Goal: Information Seeking & Learning: Learn about a topic

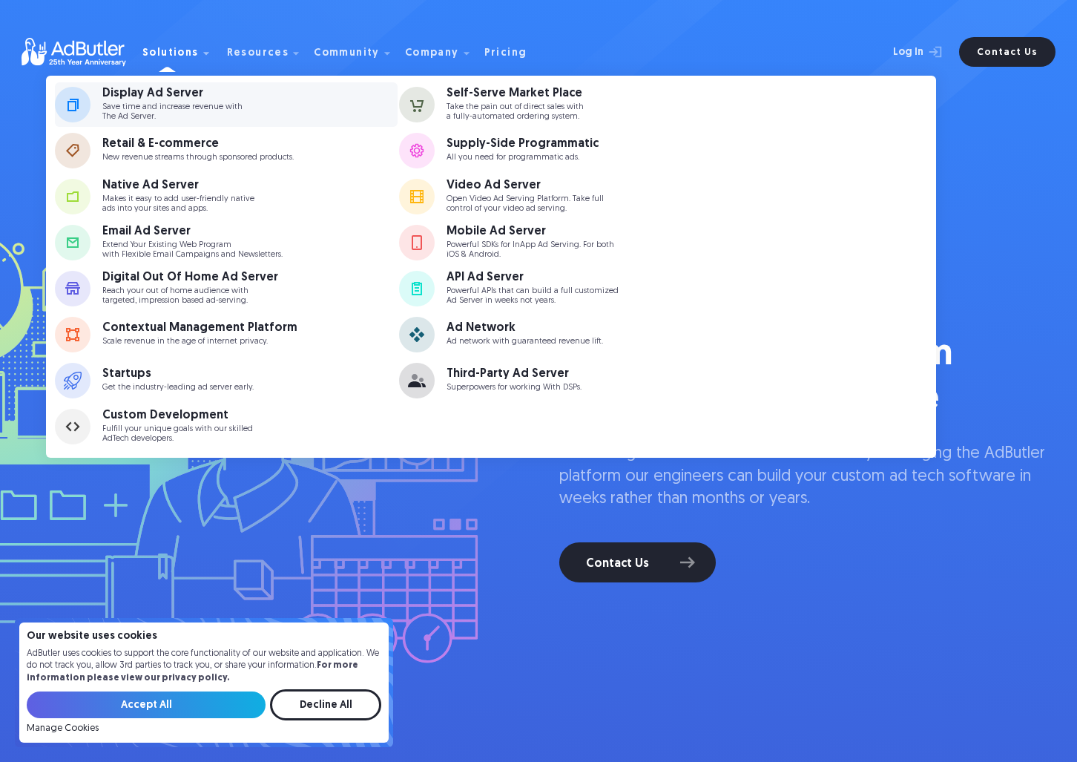
click at [185, 97] on div "Display Ad Server" at bounding box center [172, 93] width 140 height 12
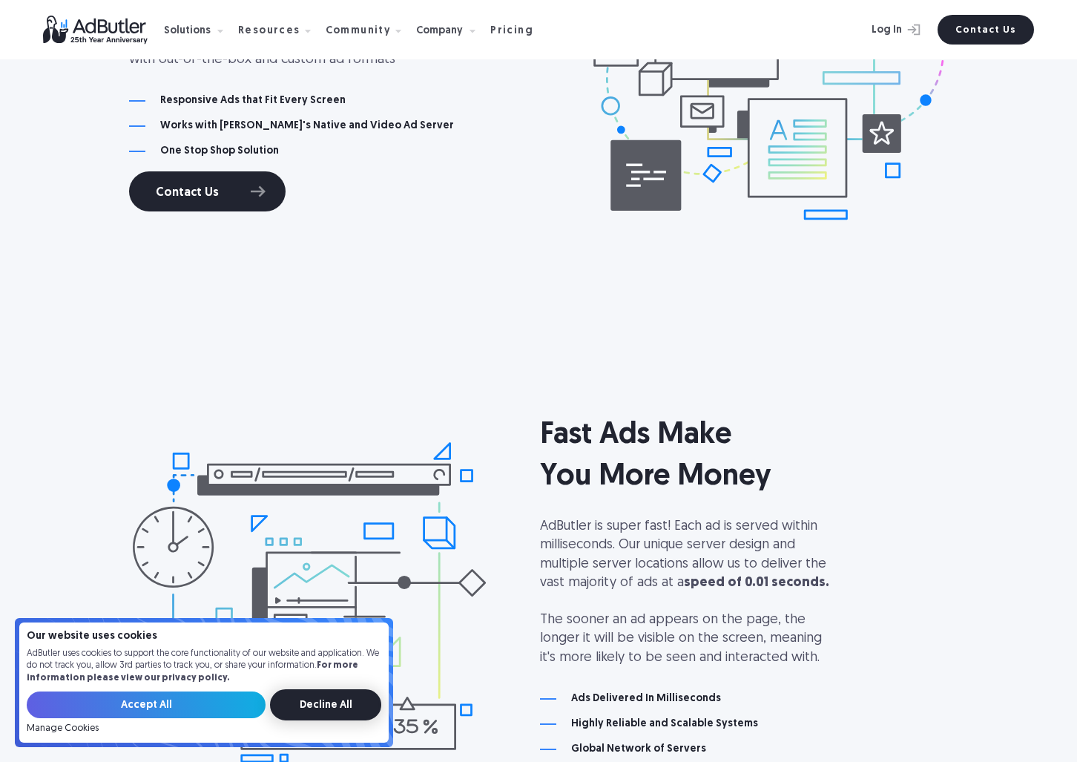
click at [355, 707] on input "Decline All" at bounding box center [325, 704] width 111 height 31
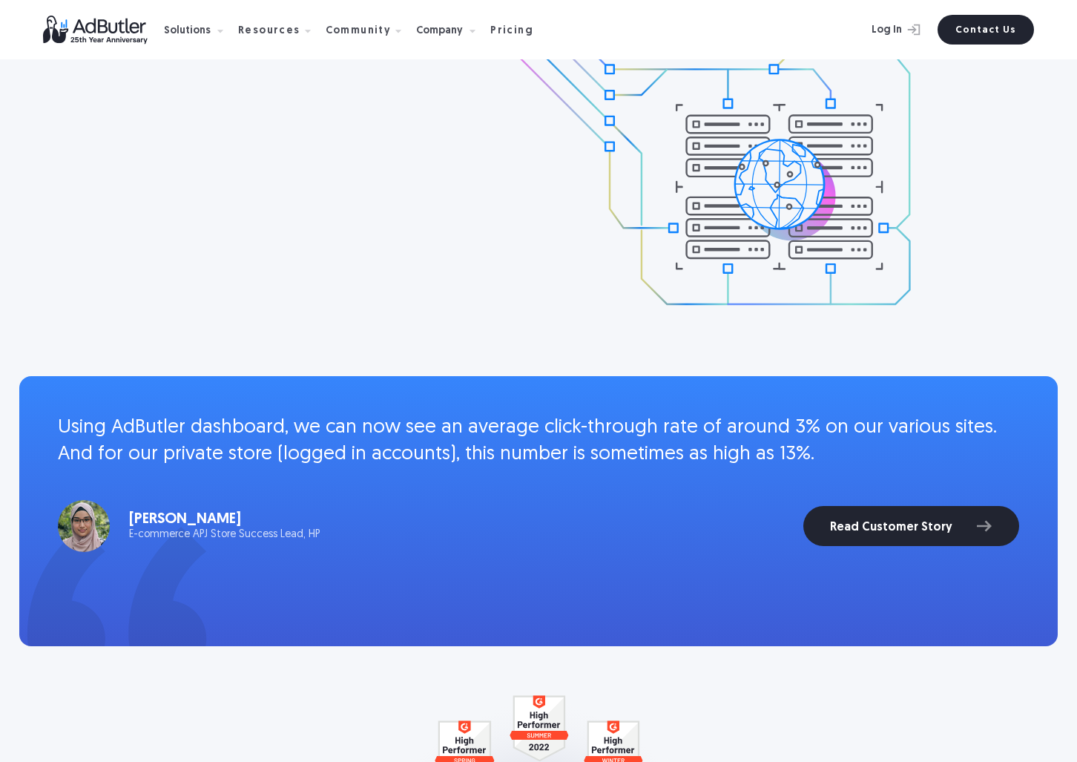
scroll to position [2675, 0]
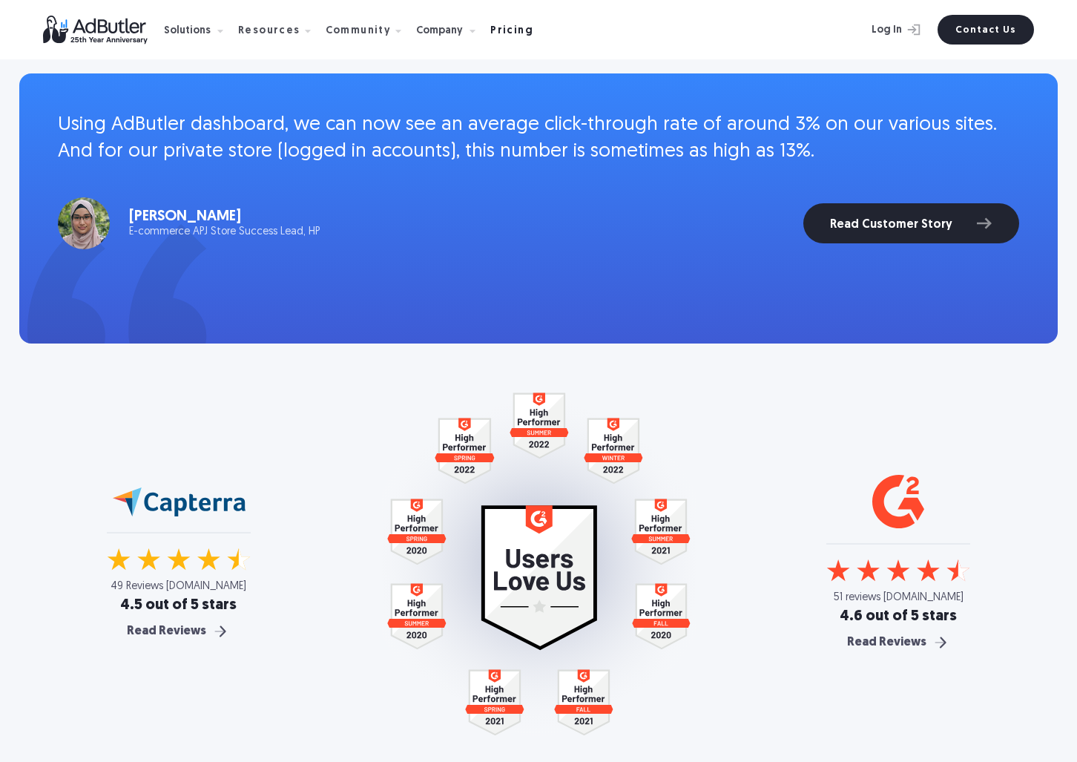
click at [501, 32] on div "Pricing" at bounding box center [511, 31] width 43 height 10
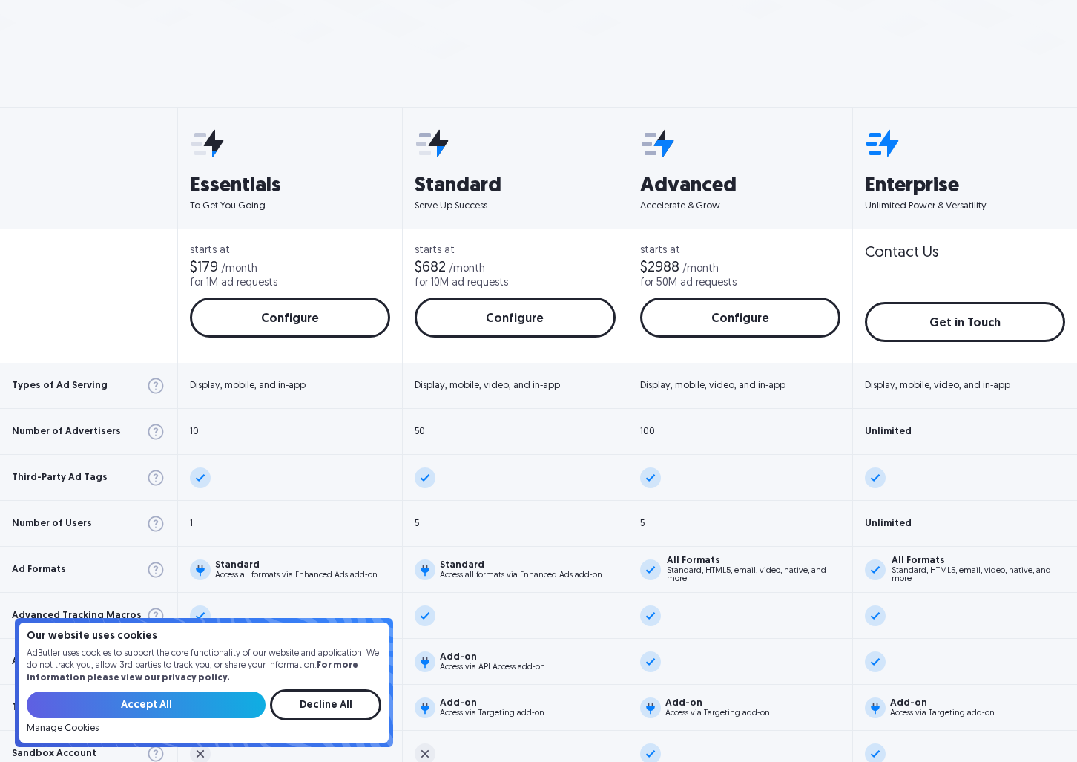
scroll to position [528, 0]
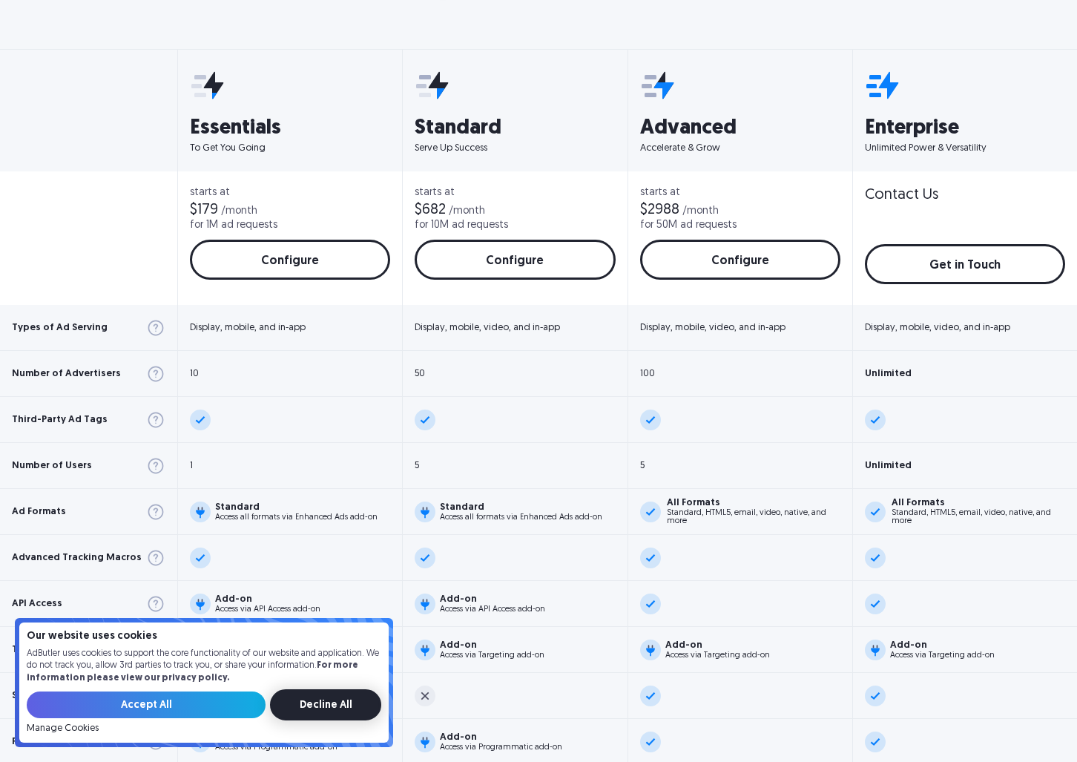
click at [339, 710] on input "Decline All" at bounding box center [325, 704] width 111 height 31
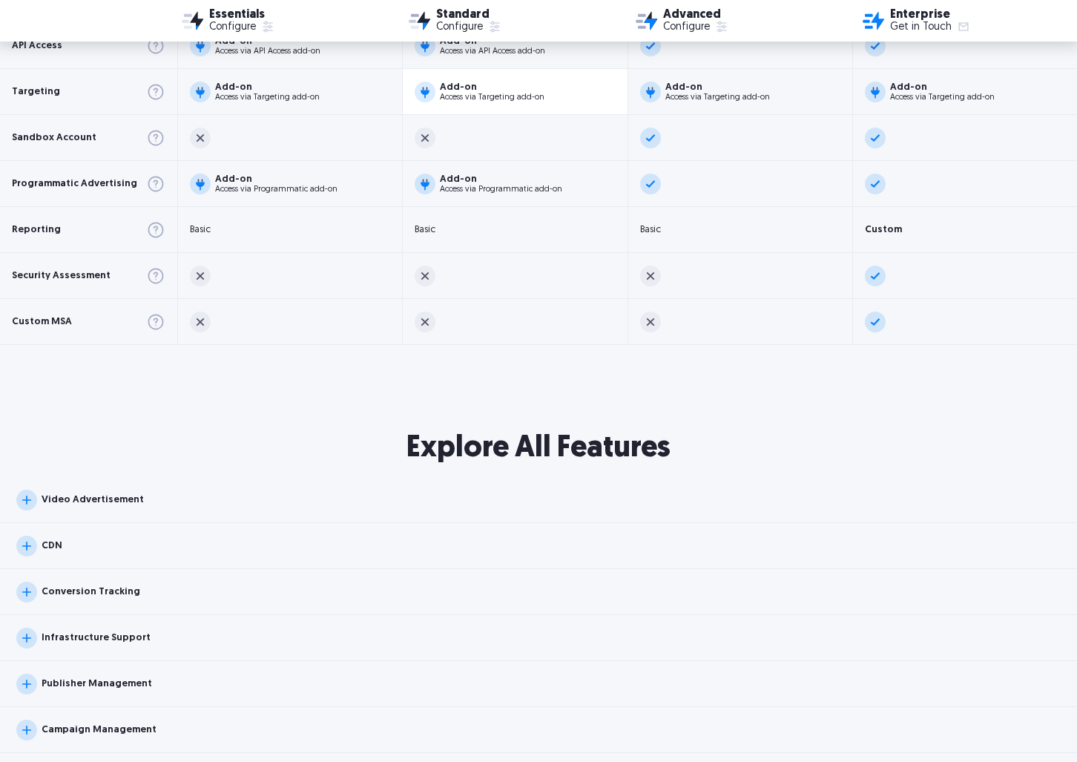
scroll to position [1381, 0]
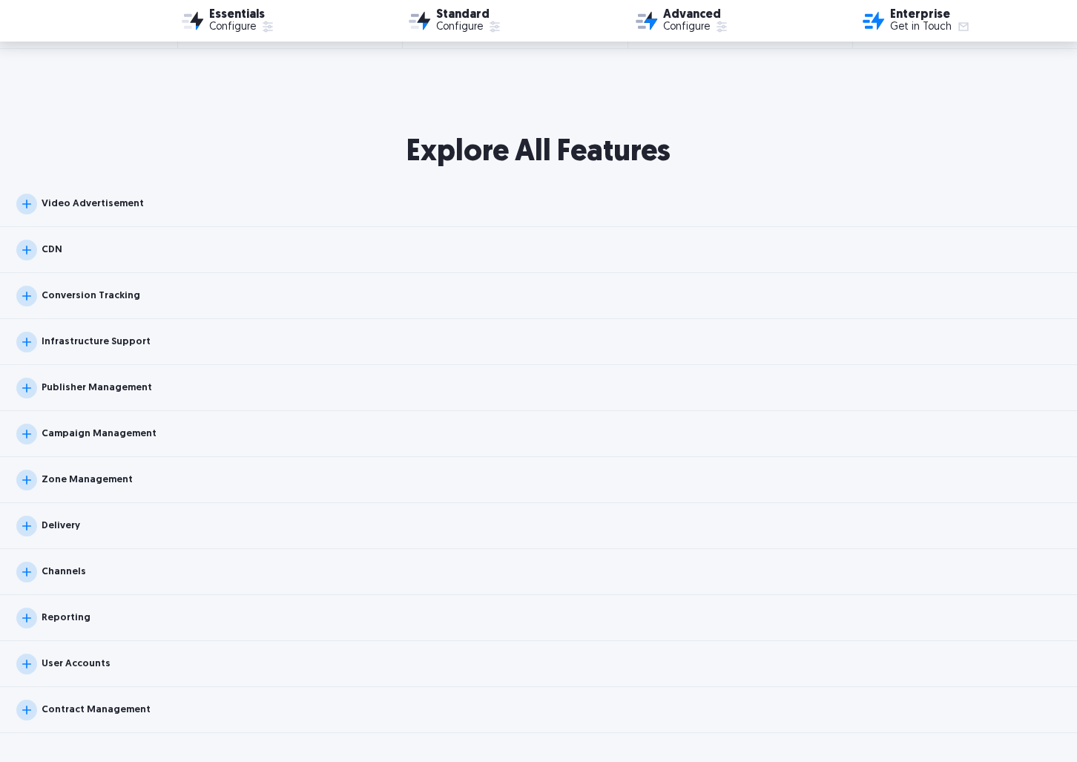
click at [108, 262] on div "CDN" at bounding box center [538, 250] width 1077 height 46
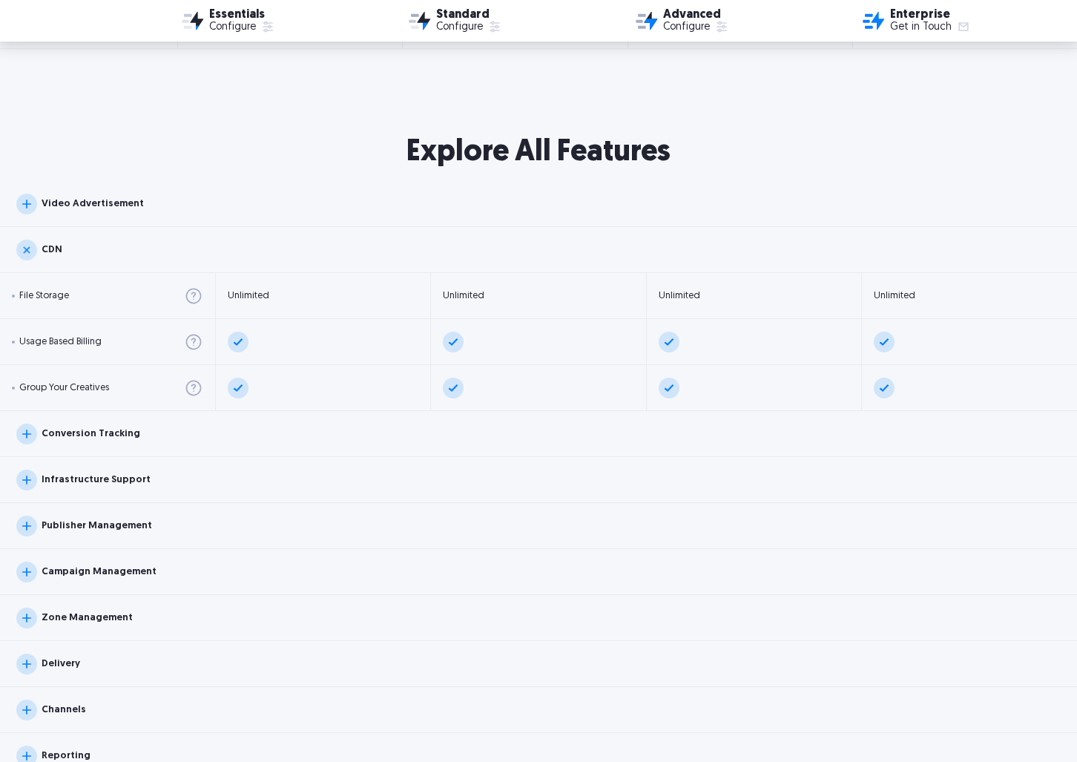
click at [108, 261] on div "CDN" at bounding box center [538, 250] width 1077 height 46
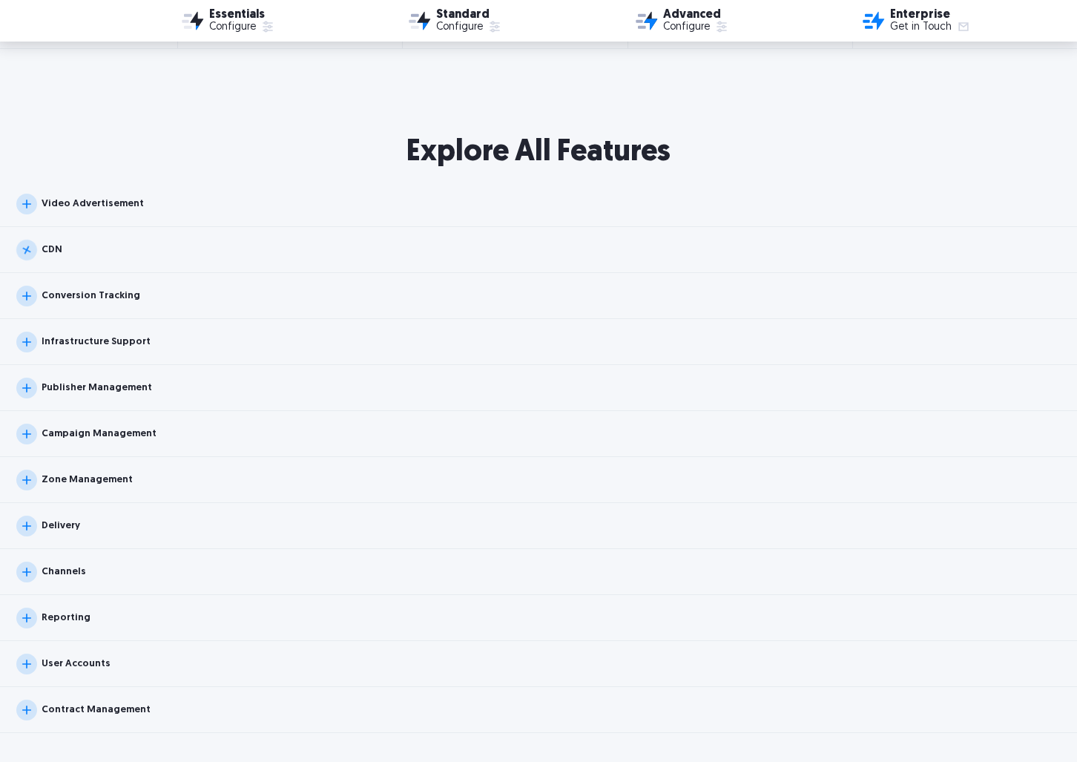
click at [116, 215] on div "Video Advertisement" at bounding box center [538, 204] width 1077 height 46
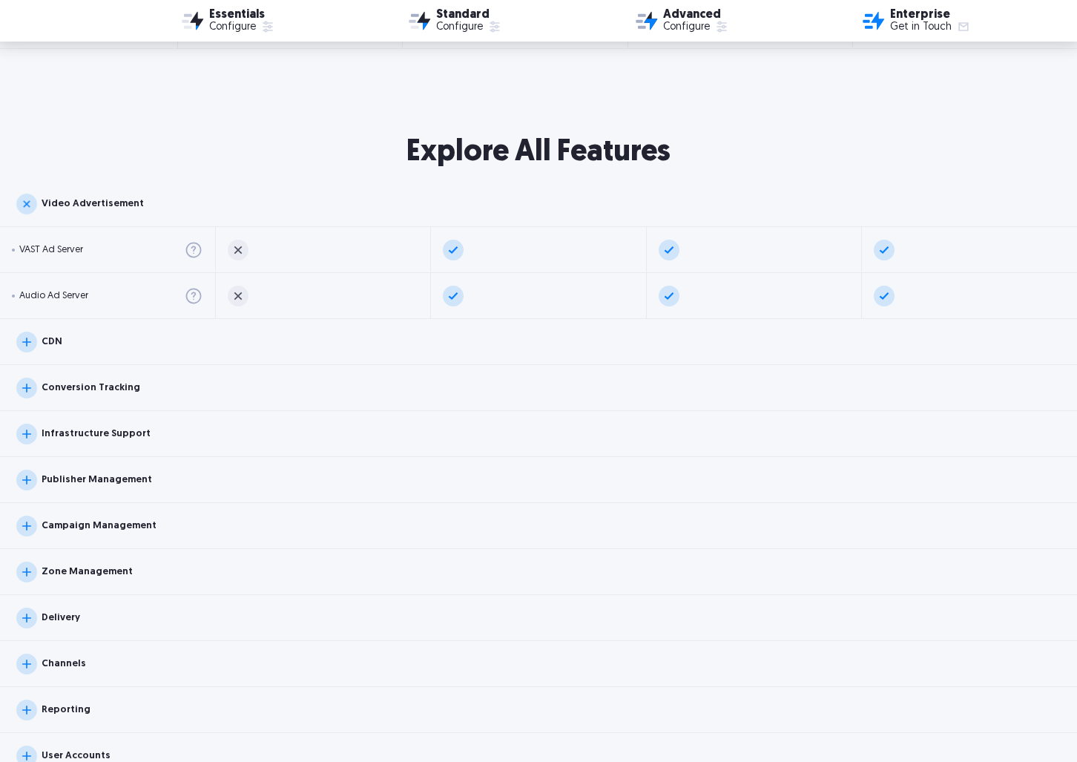
click at [116, 214] on div "Video Advertisement" at bounding box center [538, 204] width 1077 height 46
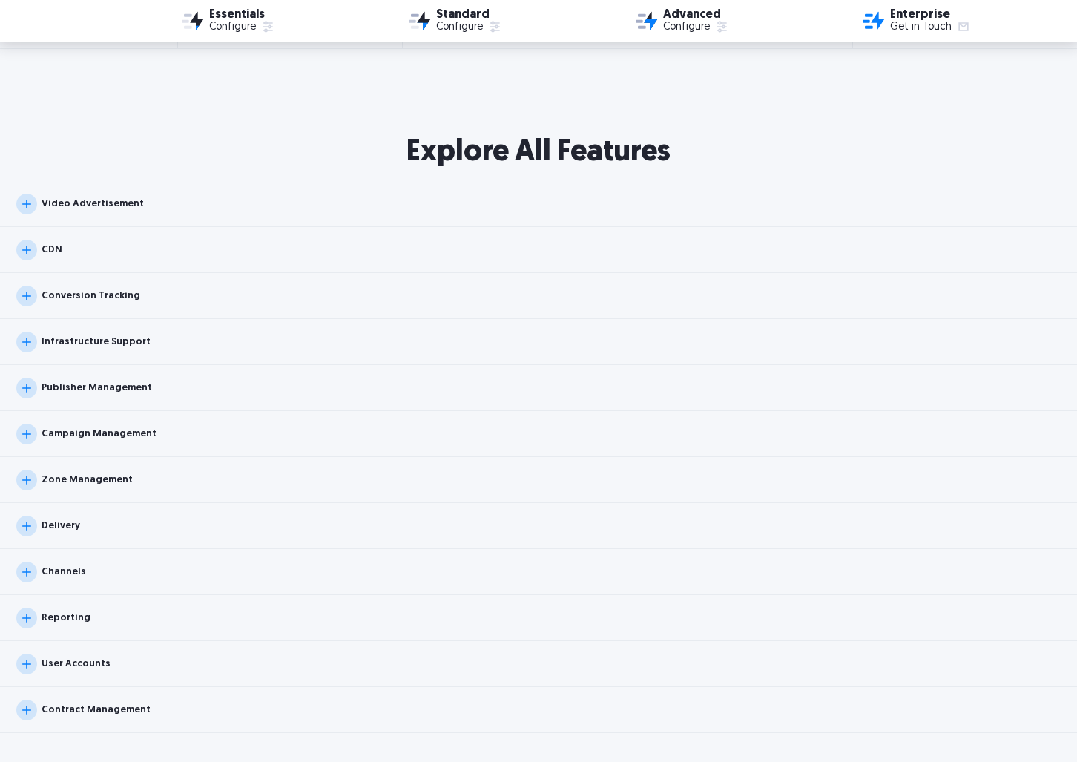
click at [122, 328] on div "Infrastructure Support" at bounding box center [538, 342] width 1077 height 46
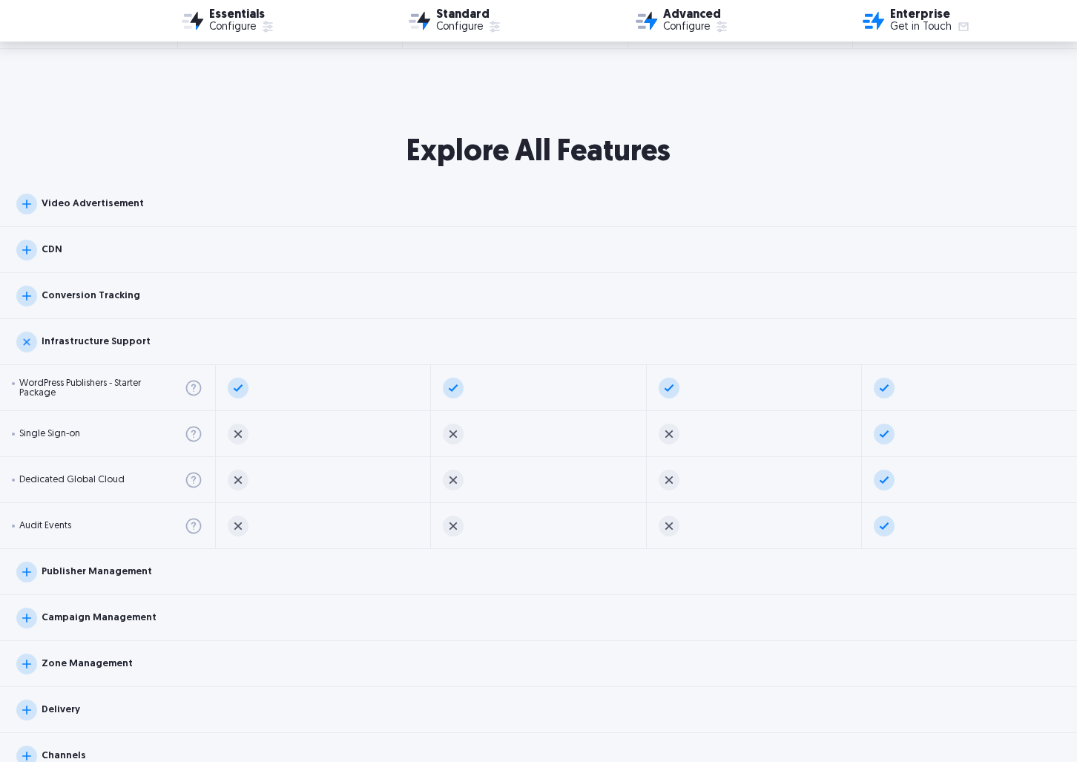
click at [122, 338] on div "Infrastructure Support" at bounding box center [96, 342] width 109 height 10
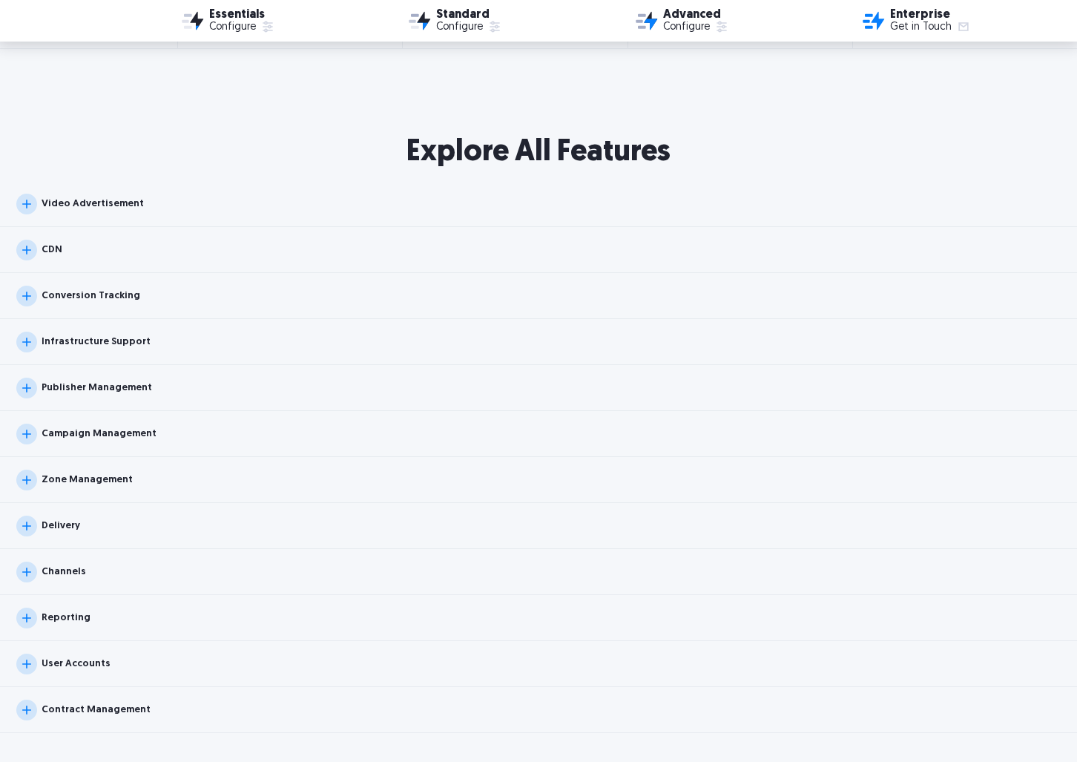
click at [96, 401] on div "Publisher Management" at bounding box center [538, 388] width 1077 height 46
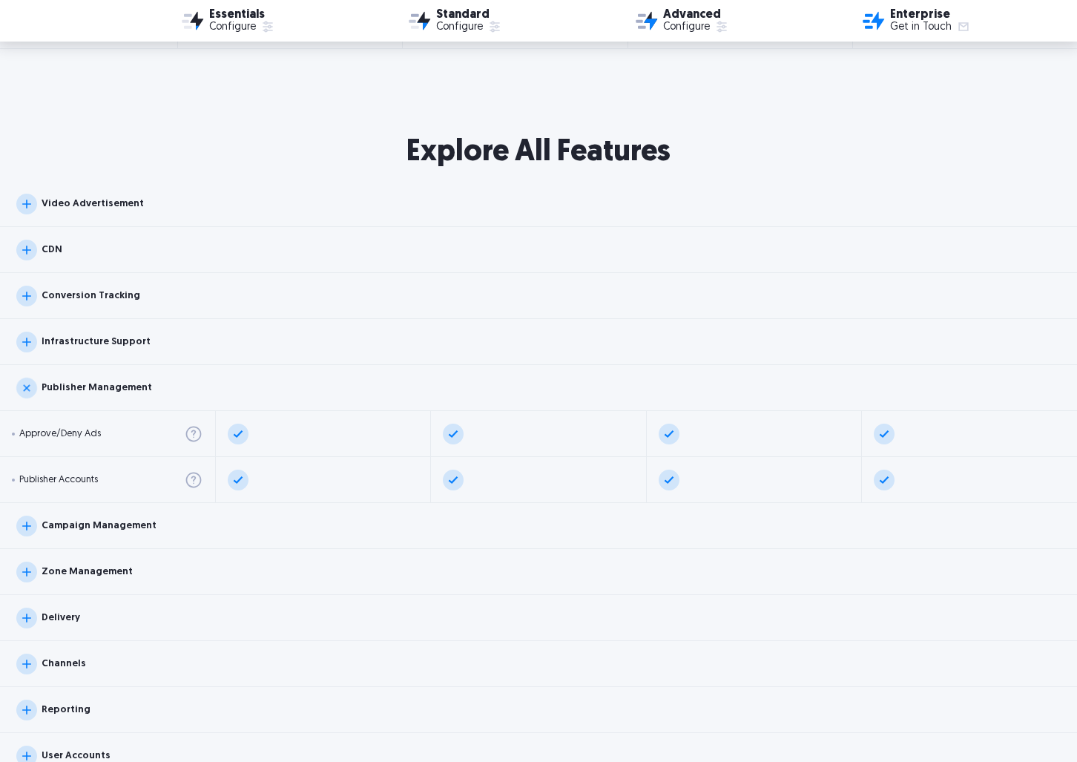
click at [97, 397] on div "Publisher Management" at bounding box center [538, 388] width 1077 height 46
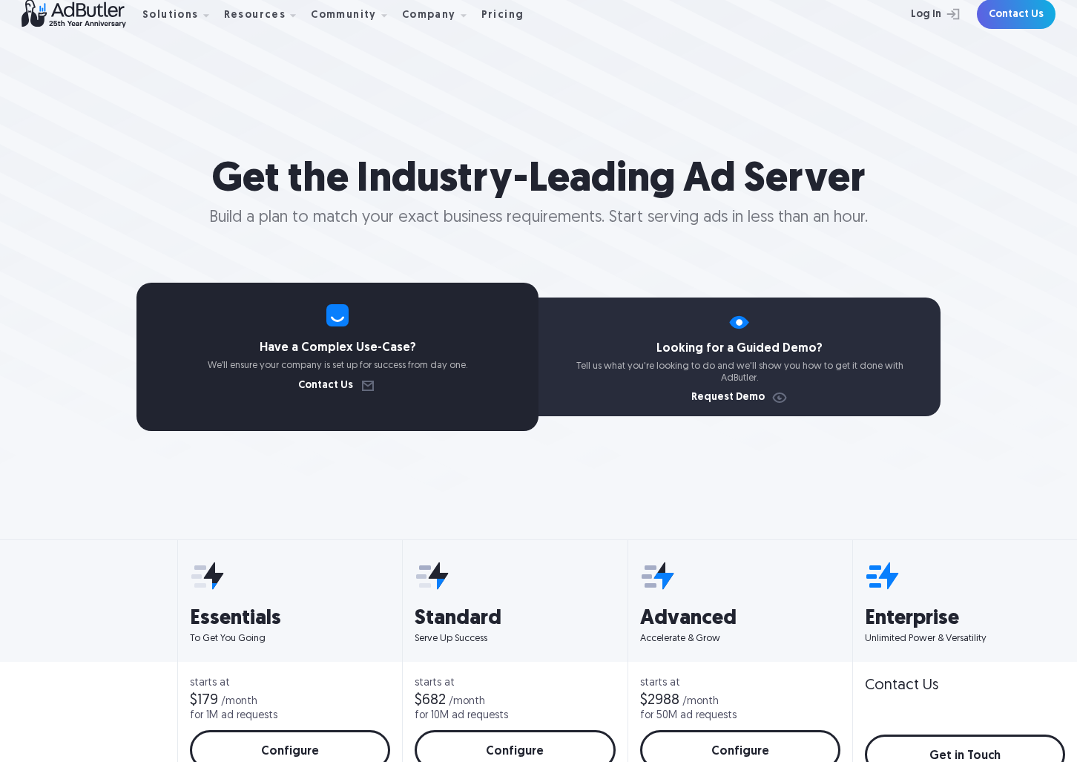
scroll to position [0, 0]
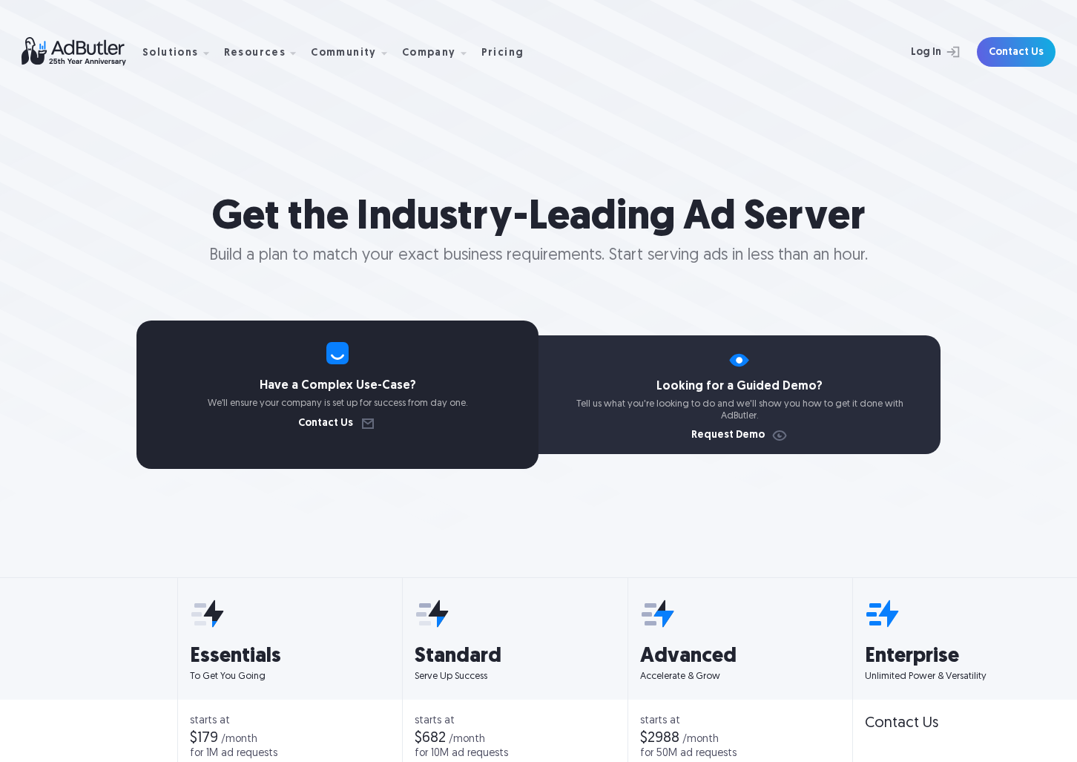
click at [104, 49] on img at bounding box center [82, 51] width 121 height 29
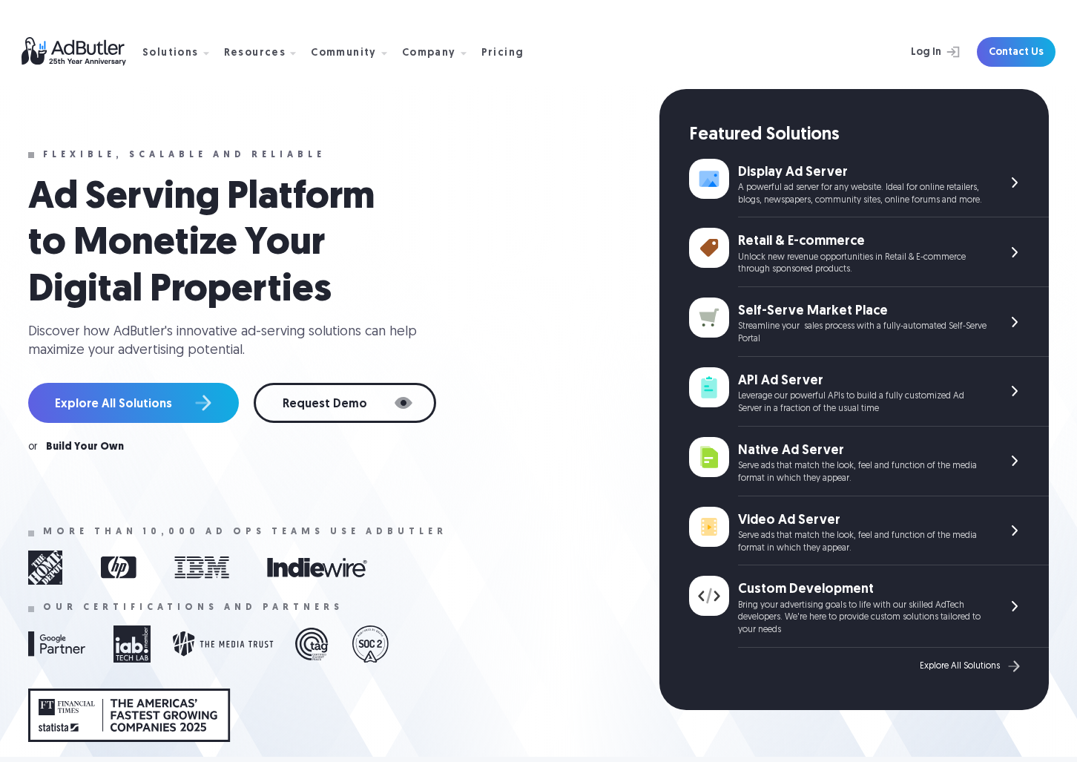
click at [629, 277] on div "Ad Serving Platform to Monetize Your Digital Properties Discover how AdButler's…" at bounding box center [334, 267] width 613 height 185
click at [619, 396] on div "Explore All Solutions Request Demo" at bounding box center [334, 403] width 613 height 40
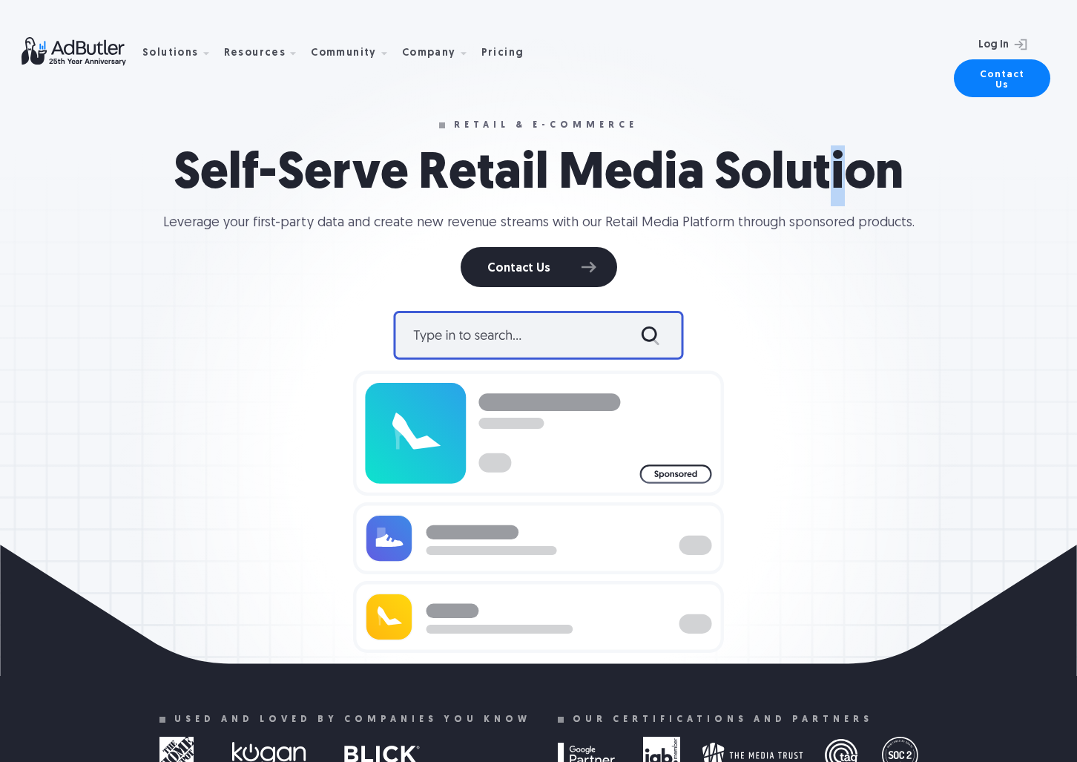
click at [829, 197] on h1 "Self-Serve Retail Media Solution" at bounding box center [538, 175] width 777 height 61
click at [587, 343] on img at bounding box center [538, 481] width 371 height 389
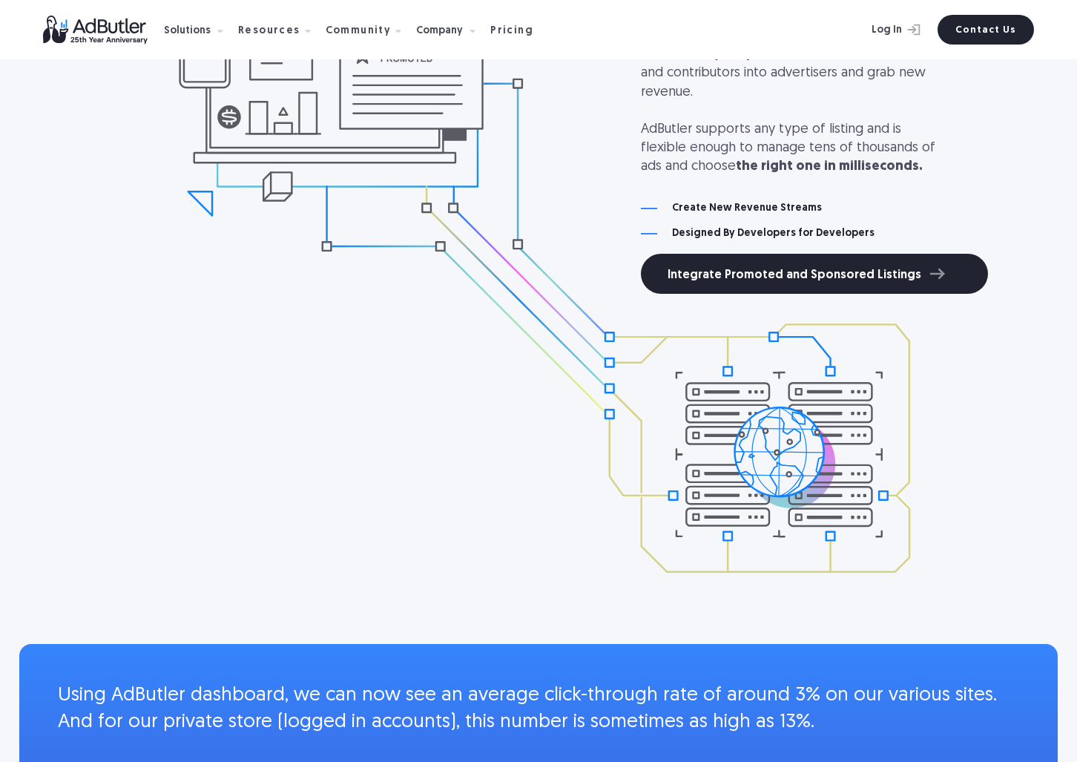
scroll to position [1605, 0]
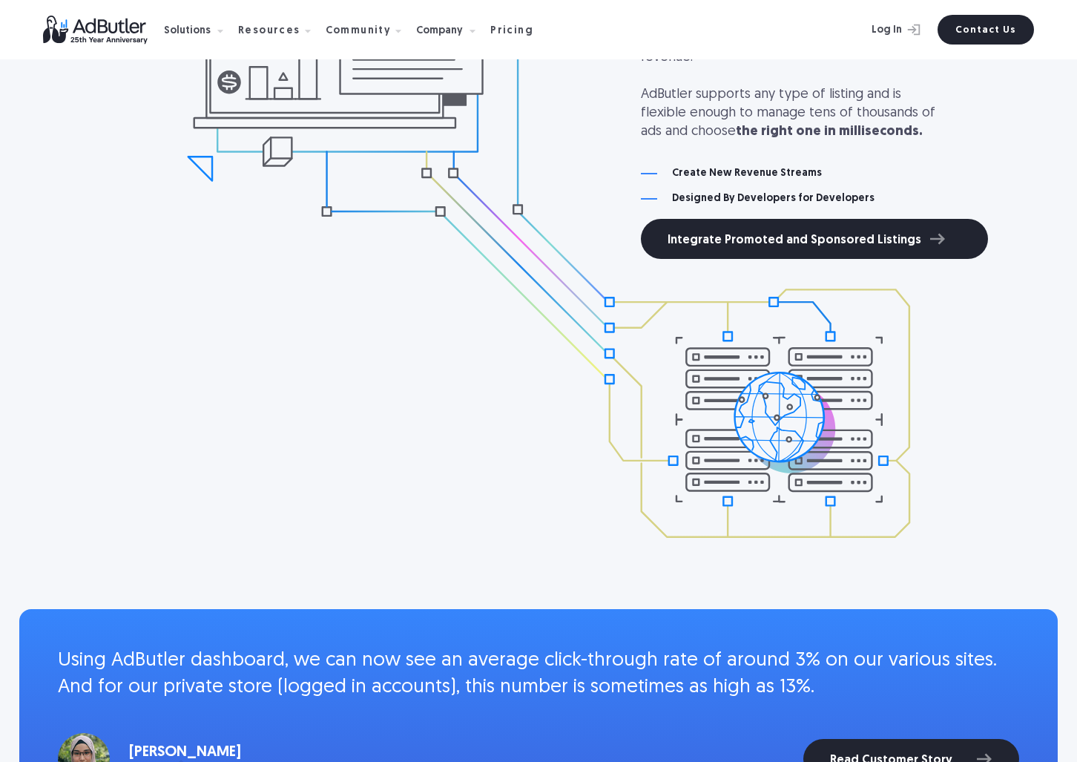
click at [501, 346] on div "Stress-Free Promoted and Sponsored Listings Easily add sponsored listings and p…" at bounding box center [538, 237] width 1068 height 741
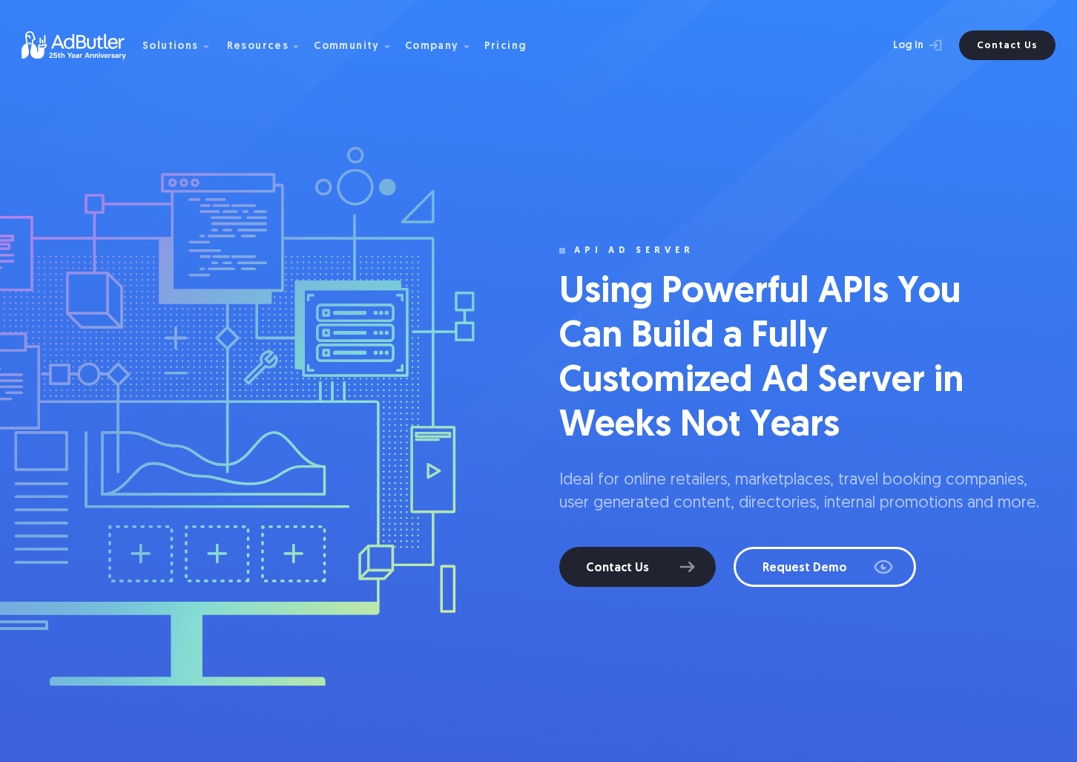
scroll to position [0, 0]
